Goal: Find specific page/section

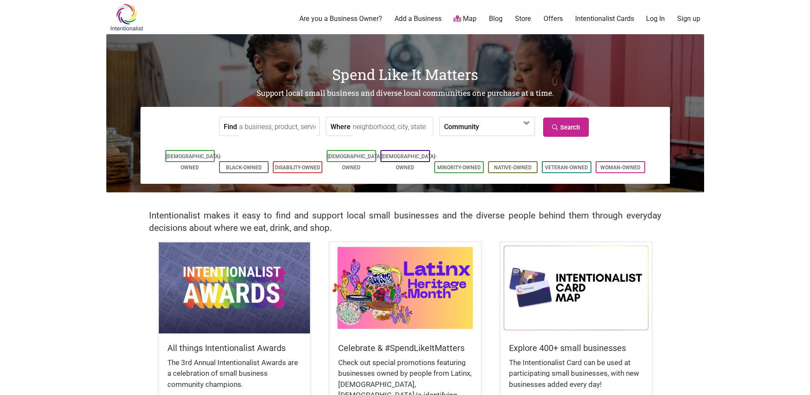
click at [364, 129] on input "Where" at bounding box center [392, 126] width 78 height 19
type input "queen anne"
click at [575, 123] on link "Search" at bounding box center [566, 126] width 46 height 19
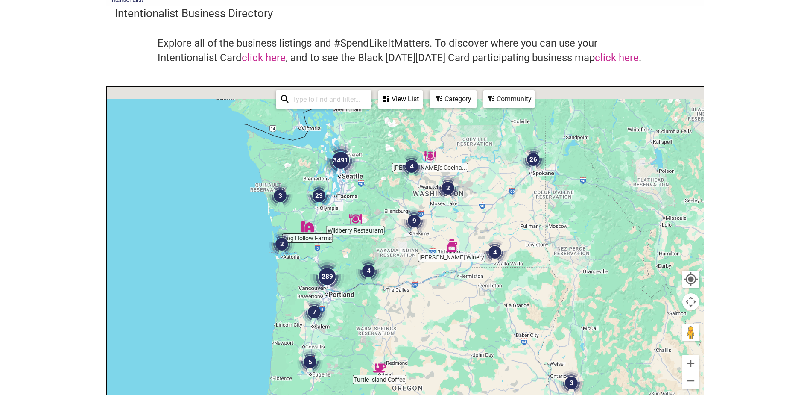
scroll to position [257, 0]
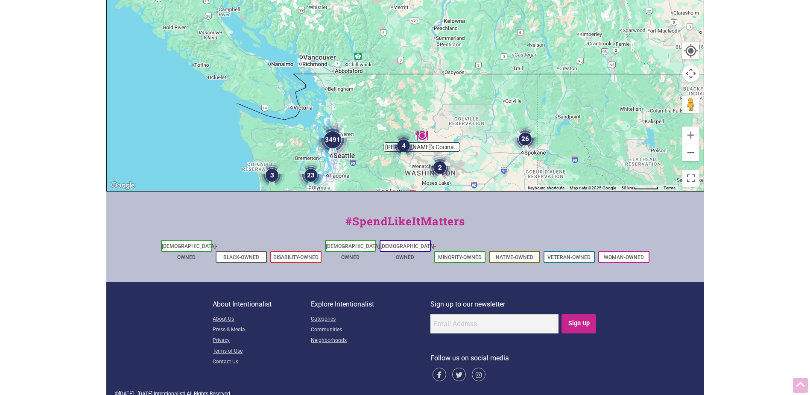
drag, startPoint x: 337, startPoint y: 218, endPoint x: 326, endPoint y: 257, distance: 40.3
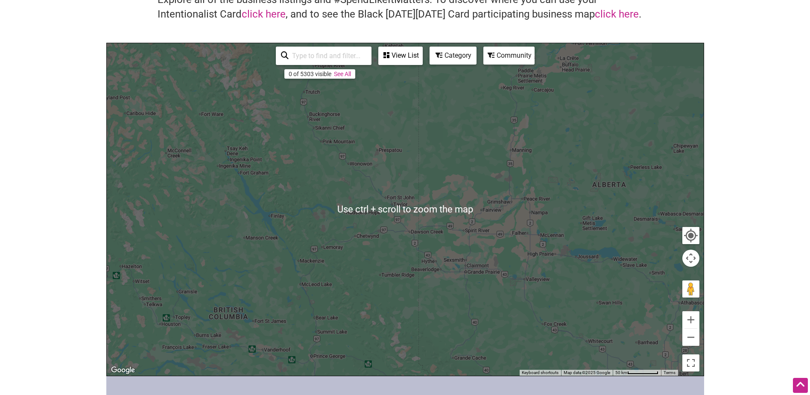
scroll to position [86, 0]
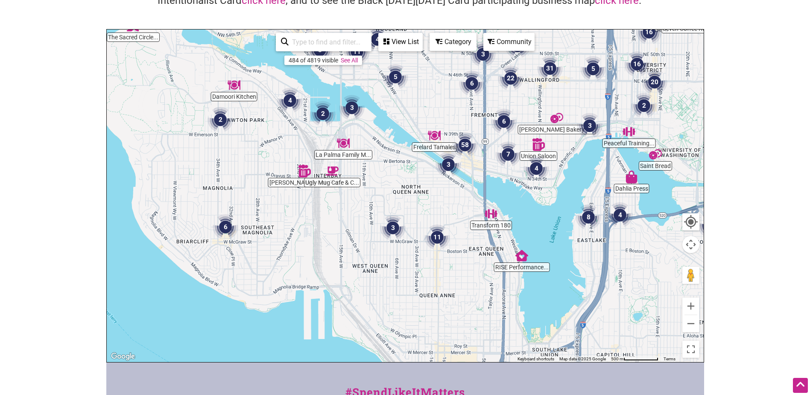
drag, startPoint x: 323, startPoint y: 315, endPoint x: 336, endPoint y: 217, distance: 98.7
click at [336, 217] on div at bounding box center [405, 195] width 597 height 332
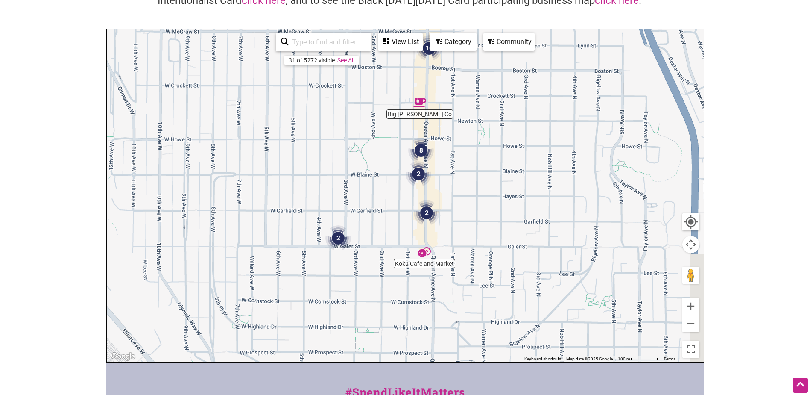
drag, startPoint x: 421, startPoint y: 316, endPoint x: 210, endPoint y: 217, distance: 233.6
click at [208, 216] on div at bounding box center [405, 195] width 597 height 332
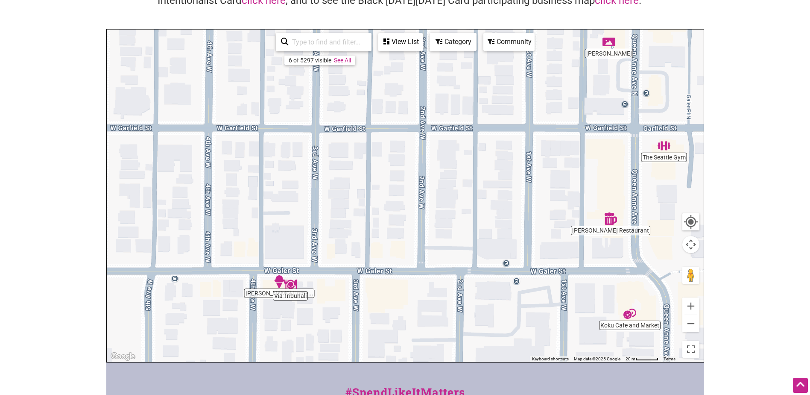
drag, startPoint x: 316, startPoint y: 295, endPoint x: 299, endPoint y: 256, distance: 41.9
click at [299, 256] on div at bounding box center [405, 195] width 597 height 332
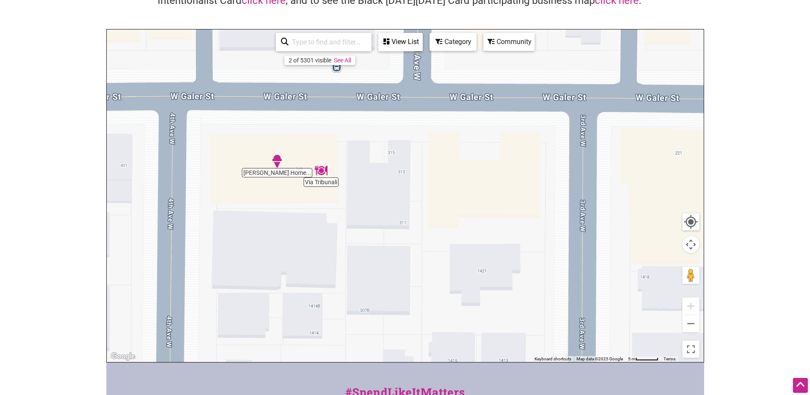
click at [325, 184] on div at bounding box center [405, 195] width 597 height 332
click at [321, 167] on img "Via Tribunali" at bounding box center [321, 171] width 20 height 20
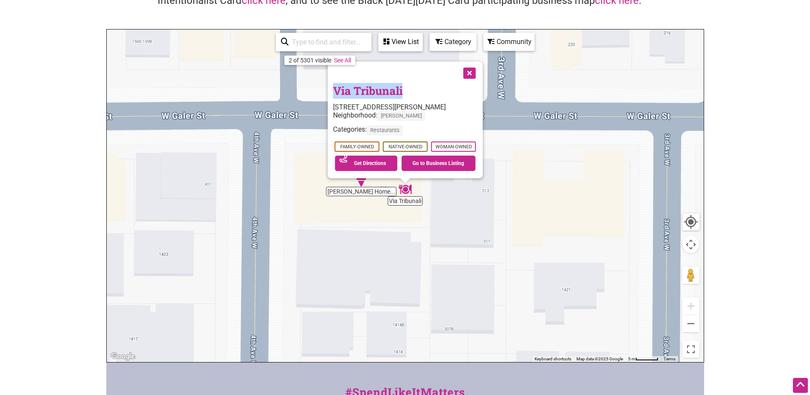
drag, startPoint x: 410, startPoint y: 90, endPoint x: 334, endPoint y: 92, distance: 76.5
click at [334, 92] on h3 "Via Tribunali" at bounding box center [405, 91] width 145 height 16
copy link "Via Tribunali"
